Goal: Task Accomplishment & Management: Use online tool/utility

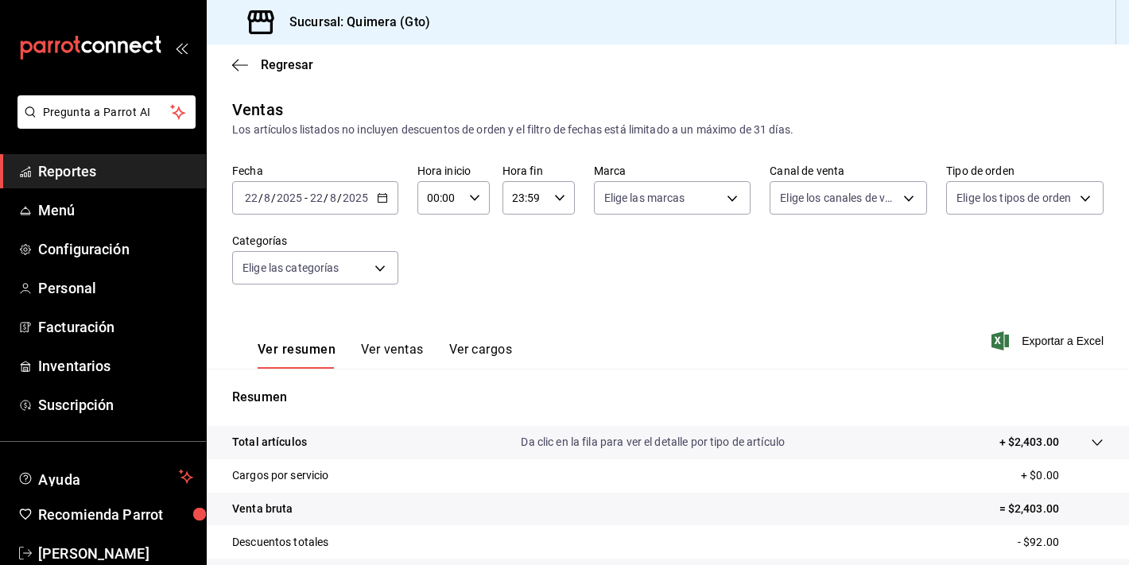
click at [123, 51] on icon "mailbox folders" at bounding box center [90, 48] width 143 height 24
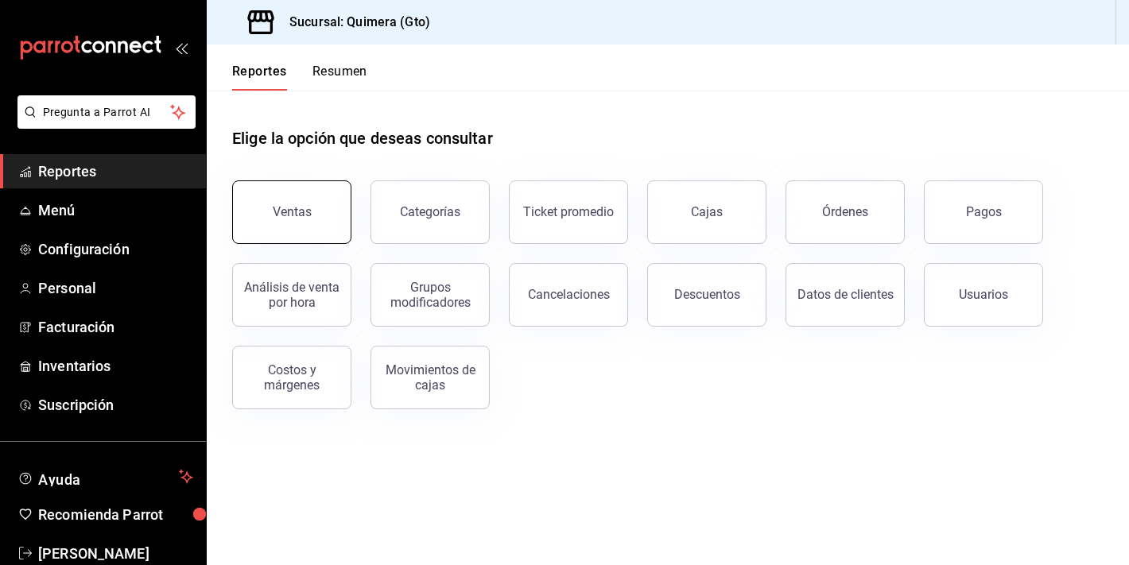
click at [297, 200] on button "Ventas" at bounding box center [291, 213] width 119 height 64
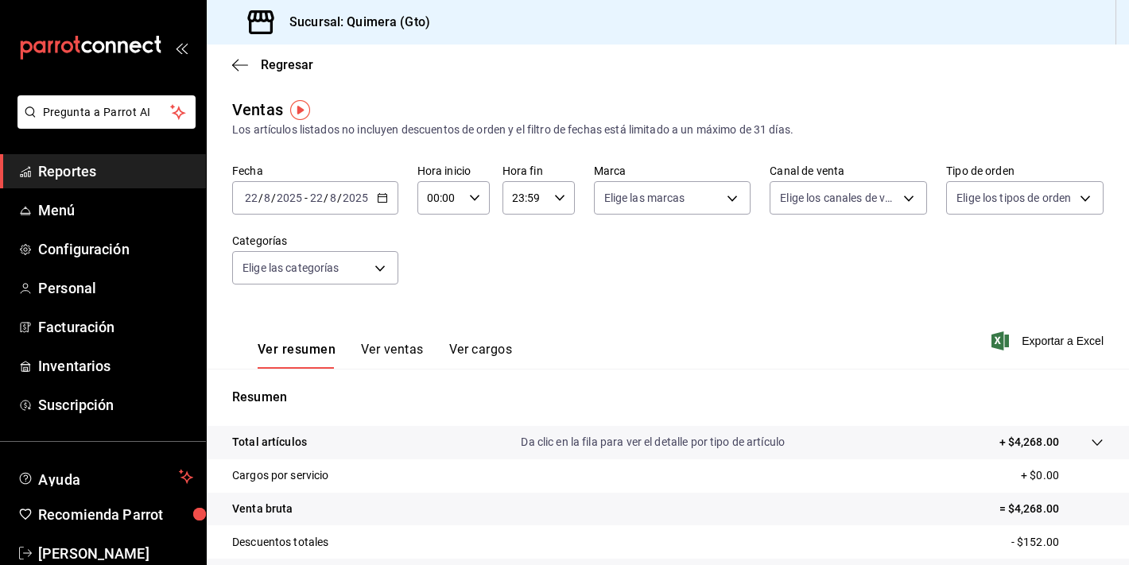
click at [380, 358] on button "Ver ventas" at bounding box center [392, 355] width 63 height 27
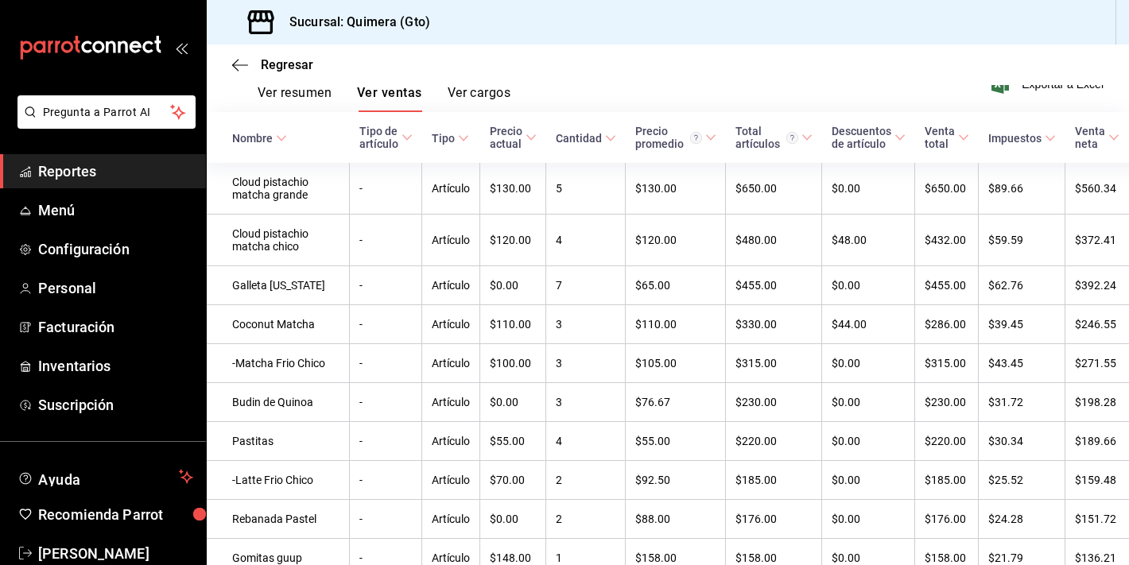
scroll to position [258, 0]
